Goal: Task Accomplishment & Management: Complete application form

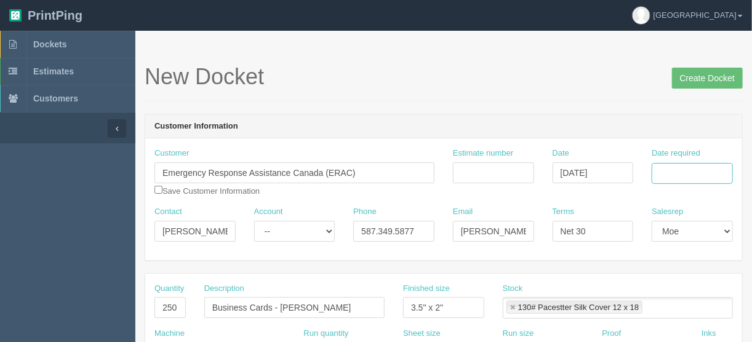
click at [666, 168] on input "Date required" at bounding box center [692, 173] width 81 height 21
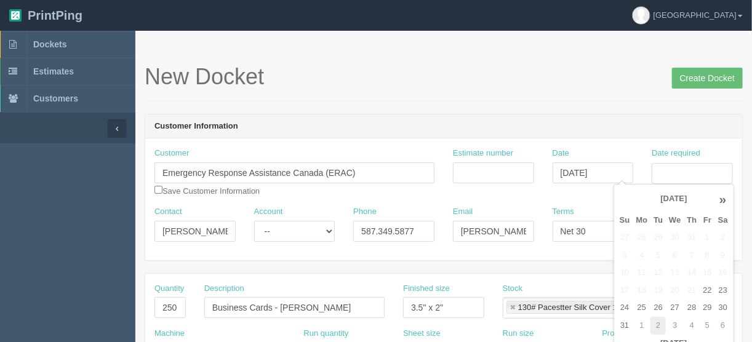
click at [658, 321] on td "2" at bounding box center [657, 326] width 15 height 18
type input "[DATE]"
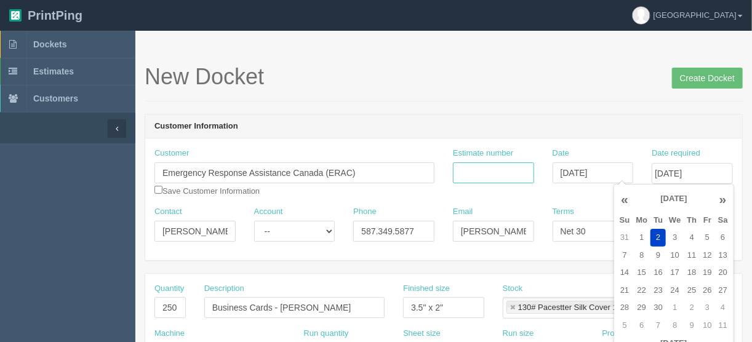
click at [469, 171] on input "Estimate number" at bounding box center [493, 172] width 81 height 21
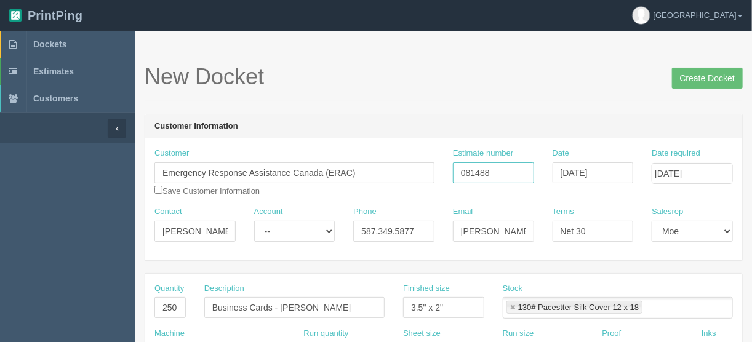
type input "081488"
click at [508, 231] on input "carley.milhausen@erac.org" at bounding box center [493, 231] width 81 height 21
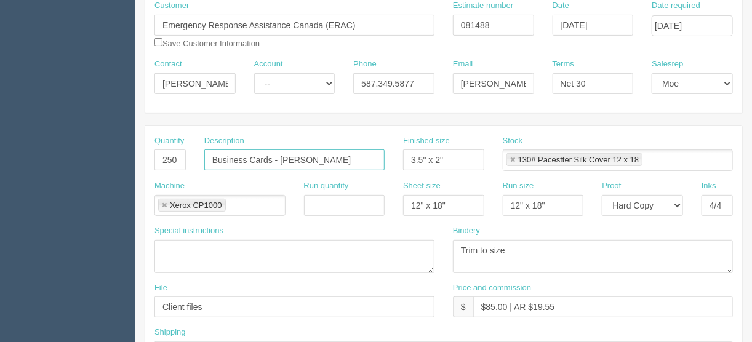
drag, startPoint x: 349, startPoint y: 162, endPoint x: 280, endPoint y: 154, distance: 69.4
click at [280, 154] on input "Business Cards - Kai Lausten" at bounding box center [294, 160] width 180 height 21
type input "Business Cards - [PERSON_NAME]"
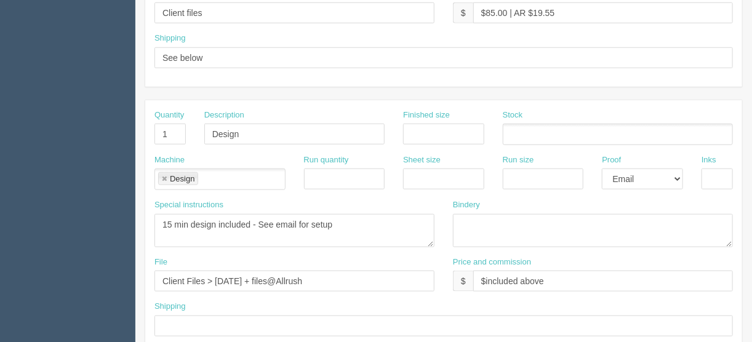
scroll to position [443, 0]
click at [225, 273] on input "Client Files > May 2025 + files@Allrush" at bounding box center [294, 280] width 280 height 21
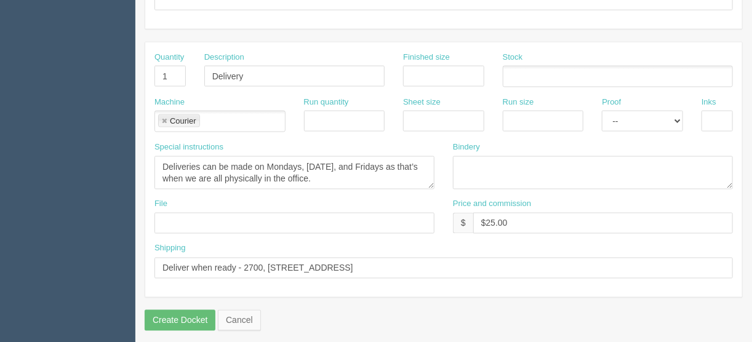
scroll to position [769, 0]
type input "Client Files > July 2025 + files@Allrush"
click at [442, 260] on input "Deliver when ready - 2700, 715 - 5th Ave SW Calgary, AB T2P 2X6" at bounding box center [443, 267] width 578 height 21
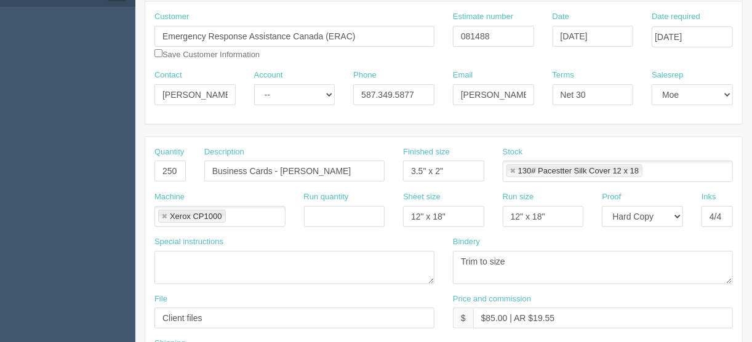
scroll to position [79, 0]
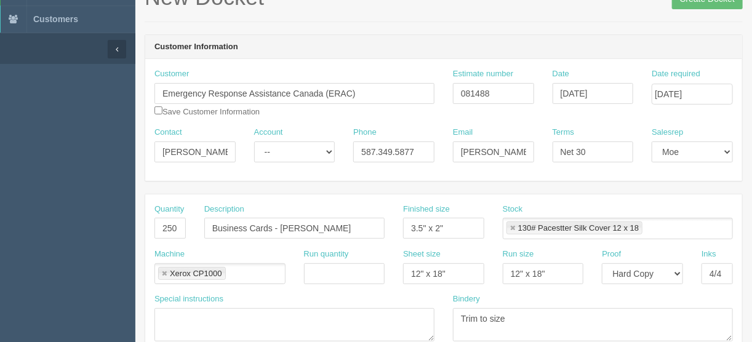
type input "Deliver when ready - 2700, 715 - 5th Ave SW Calgary, AB T2P 2X6 - MUST BE THERE…"
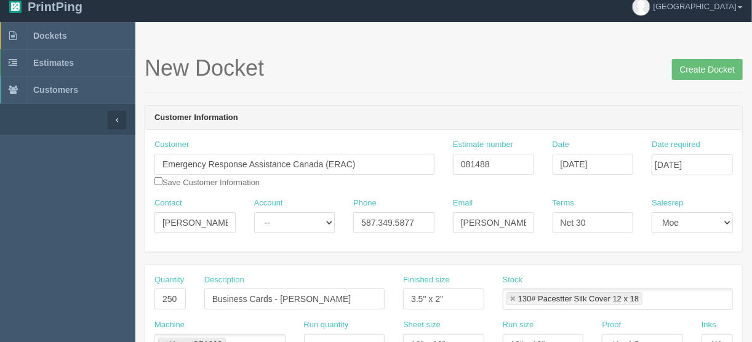
scroll to position [0, 0]
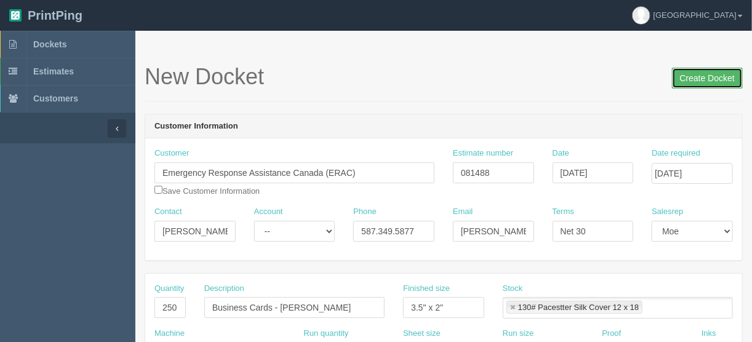
click at [708, 81] on input "Create Docket" at bounding box center [707, 78] width 71 height 21
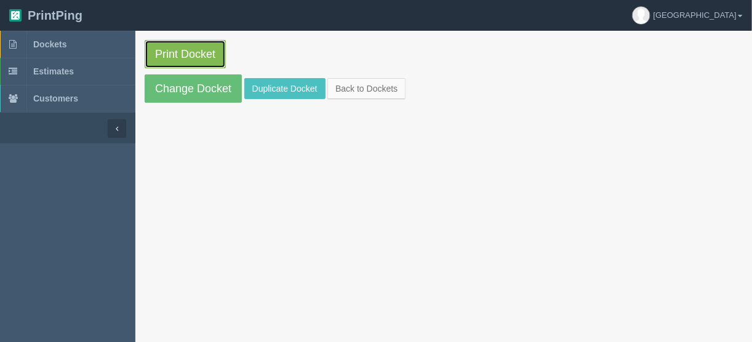
click at [187, 47] on link "Print Docket" at bounding box center [185, 54] width 81 height 28
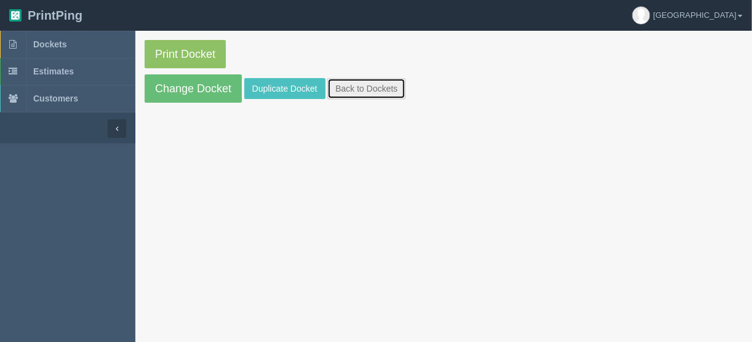
click at [369, 85] on link "Back to Dockets" at bounding box center [366, 88] width 78 height 21
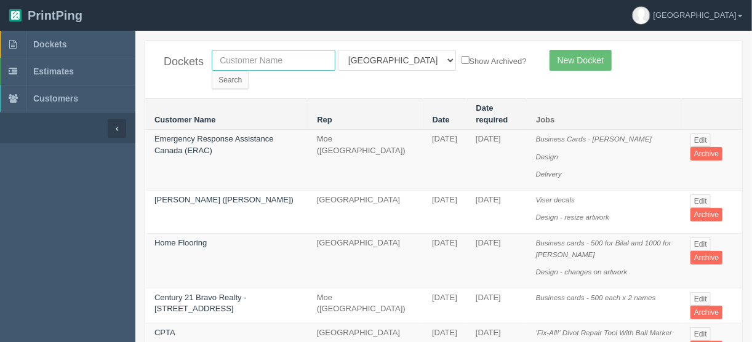
click at [270, 62] on input "text" at bounding box center [274, 60] width 124 height 21
type input "escape"
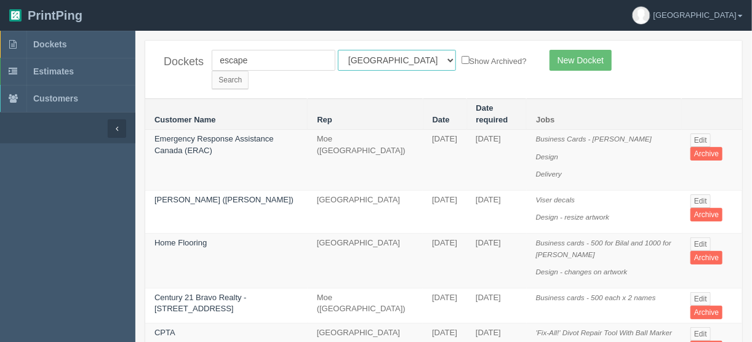
click at [393, 60] on select "All Users [PERSON_NAME] Test 1 [PERSON_NAME] [PERSON_NAME] [PERSON_NAME] France…" at bounding box center [397, 60] width 118 height 21
select select
click at [338, 50] on select "All Users [PERSON_NAME] Test 1 [PERSON_NAME] [PERSON_NAME] [PERSON_NAME] France…" at bounding box center [397, 60] width 118 height 21
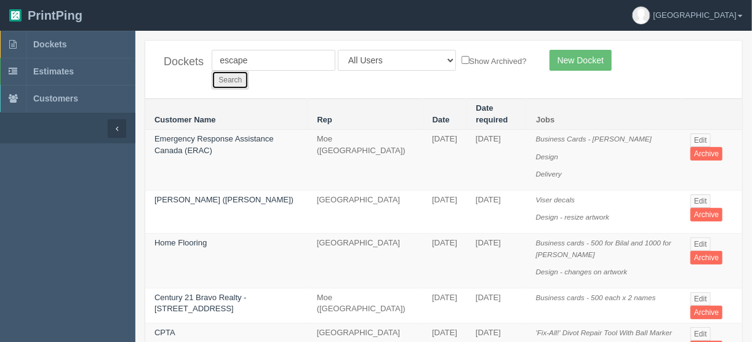
click at [249, 71] on input "Search" at bounding box center [230, 80] width 37 height 18
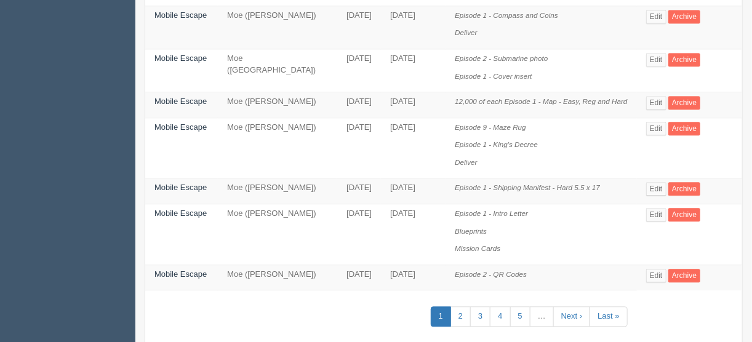
scroll to position [1076, 0]
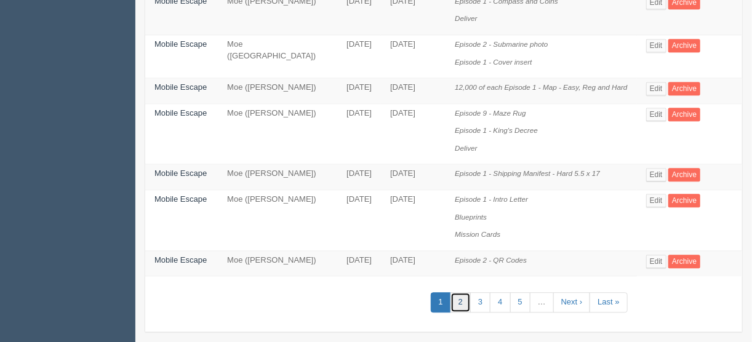
click at [463, 293] on link "2" at bounding box center [460, 302] width 20 height 20
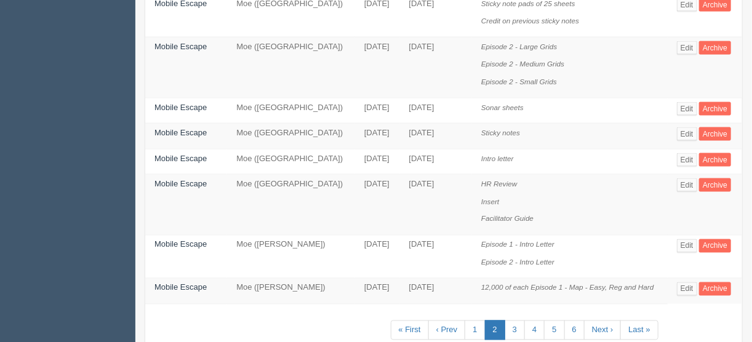
scroll to position [738, 0]
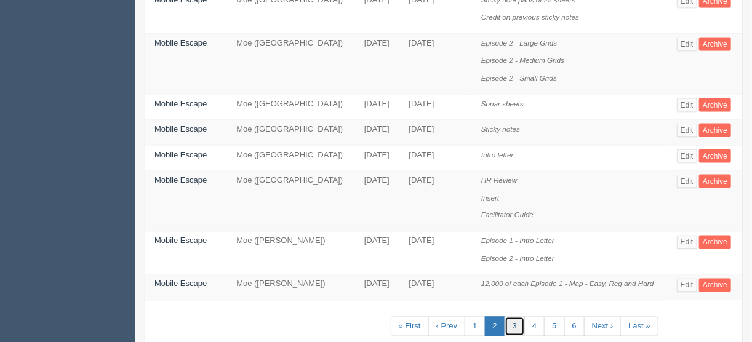
click at [516, 317] on link "3" at bounding box center [515, 327] width 20 height 20
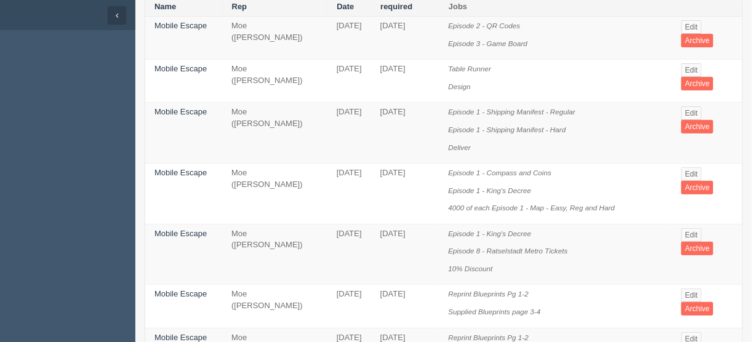
scroll to position [97, 0]
